Goal: Task Accomplishment & Management: Manage account settings

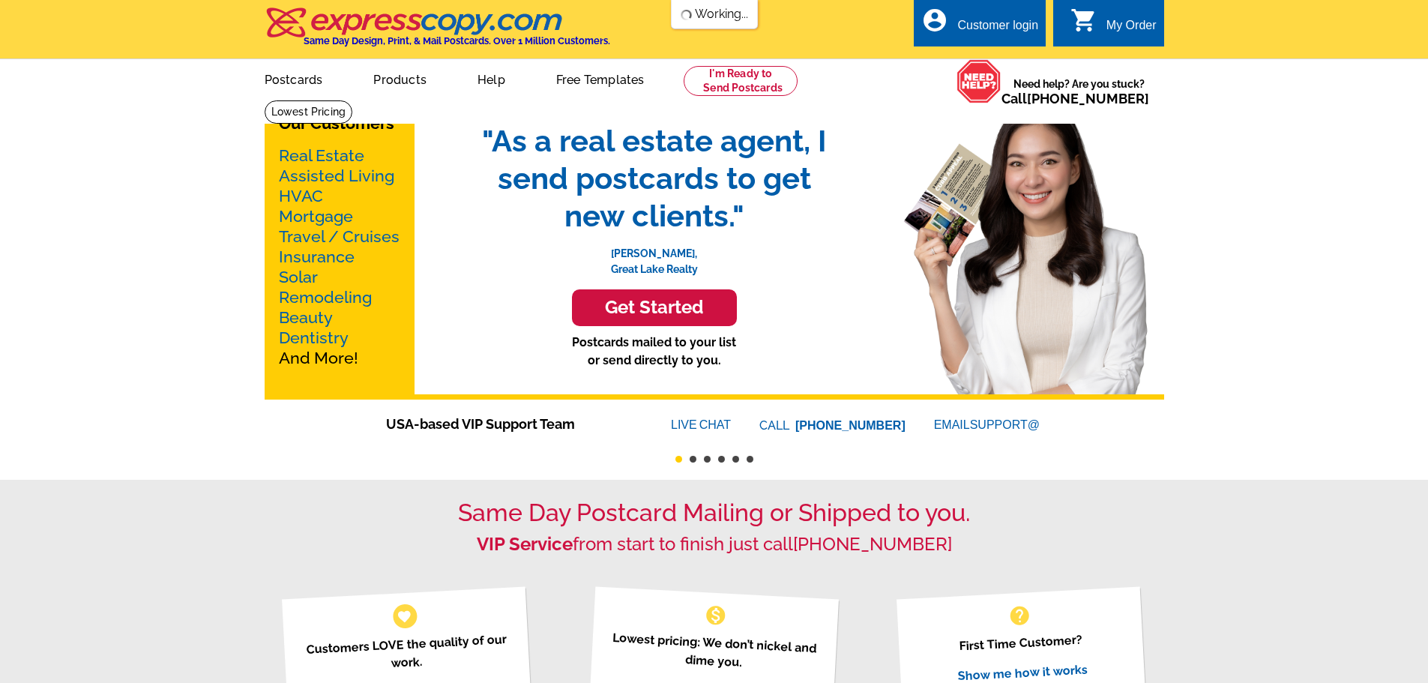
click at [1002, 25] on div "Customer login" at bounding box center [997, 29] width 81 height 21
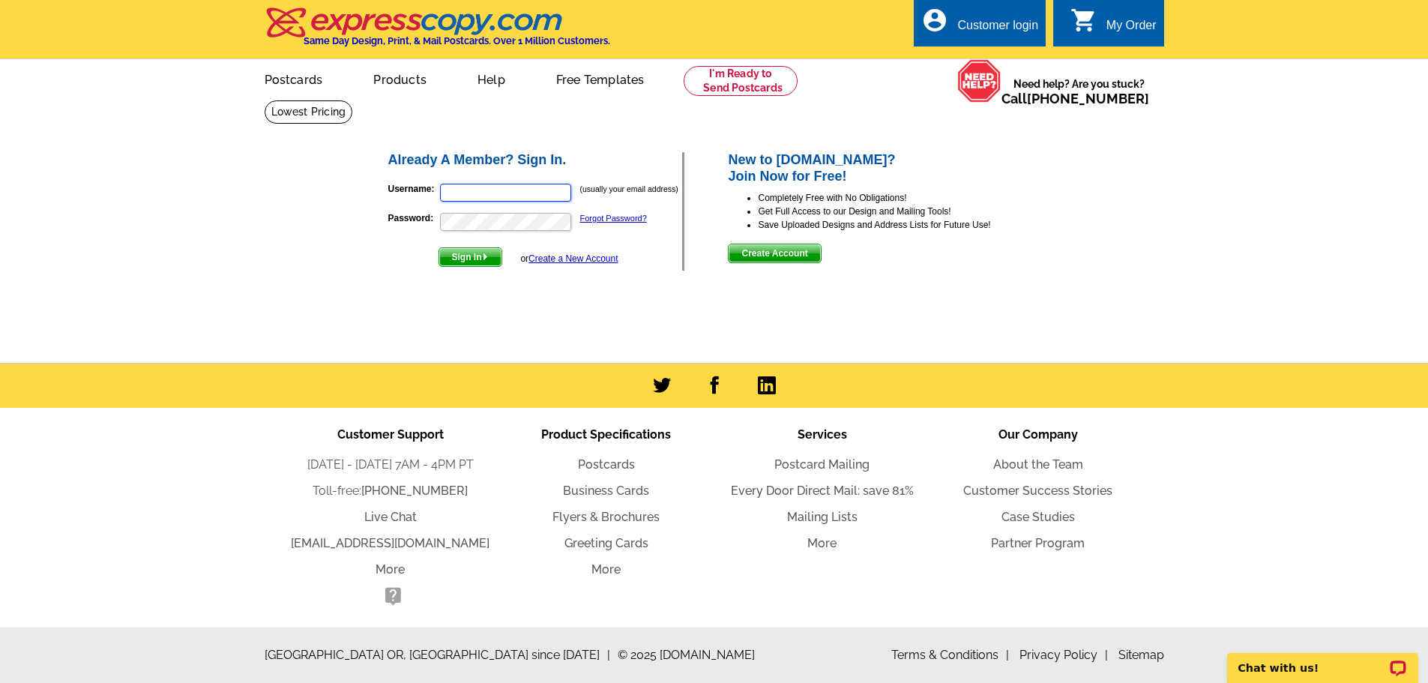
type input "[EMAIL_ADDRESS][DOMAIN_NAME]"
click at [463, 259] on span "Sign In" at bounding box center [470, 257] width 62 height 18
